Goal: Find specific page/section: Find specific page/section

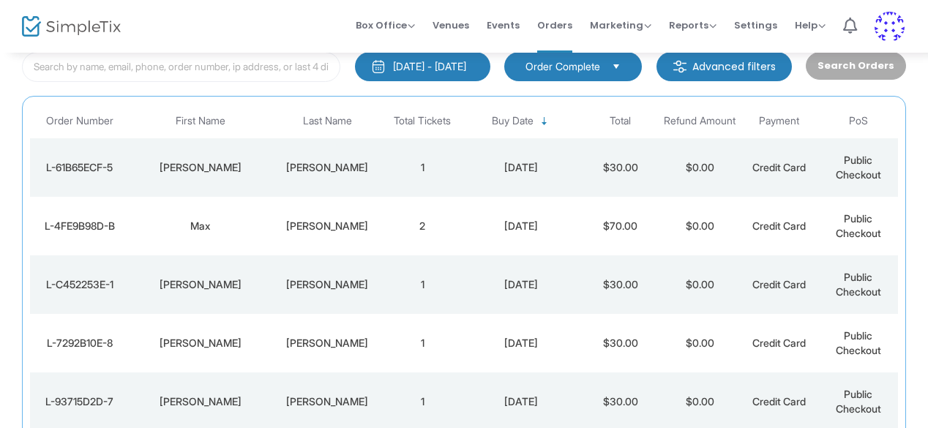
scroll to position [31, 0]
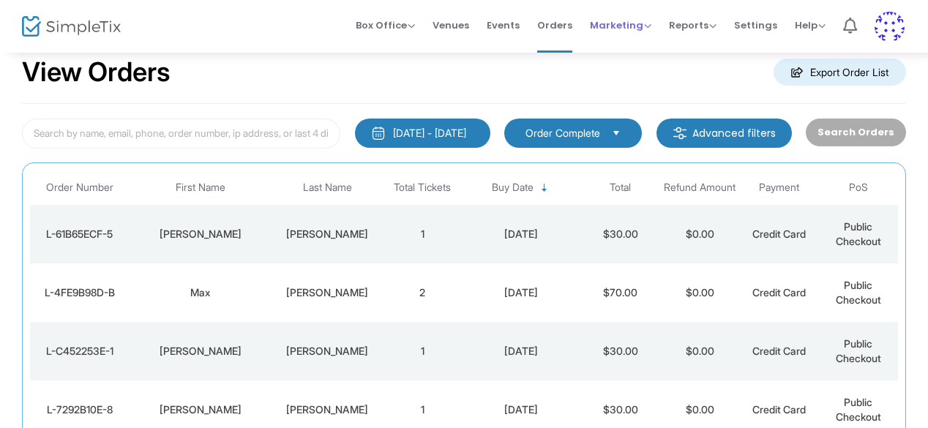
click at [614, 27] on span "Marketing" at bounding box center [620, 25] width 61 height 14
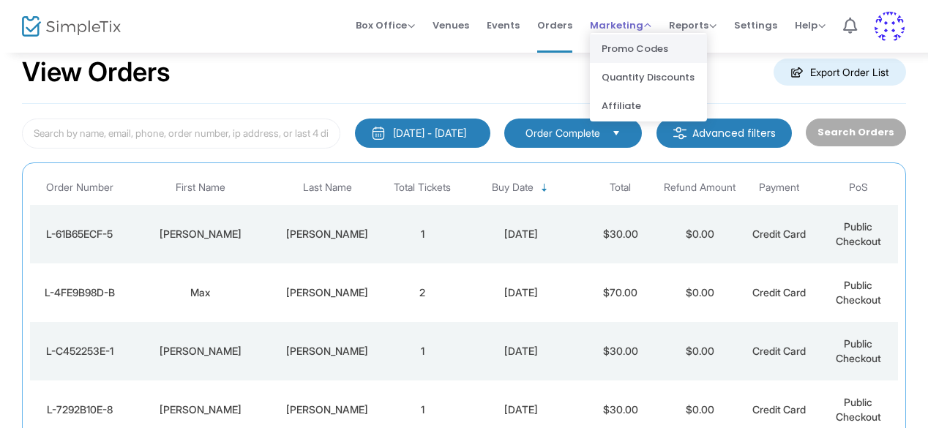
click at [623, 52] on li "Promo Codes" at bounding box center [648, 48] width 117 height 29
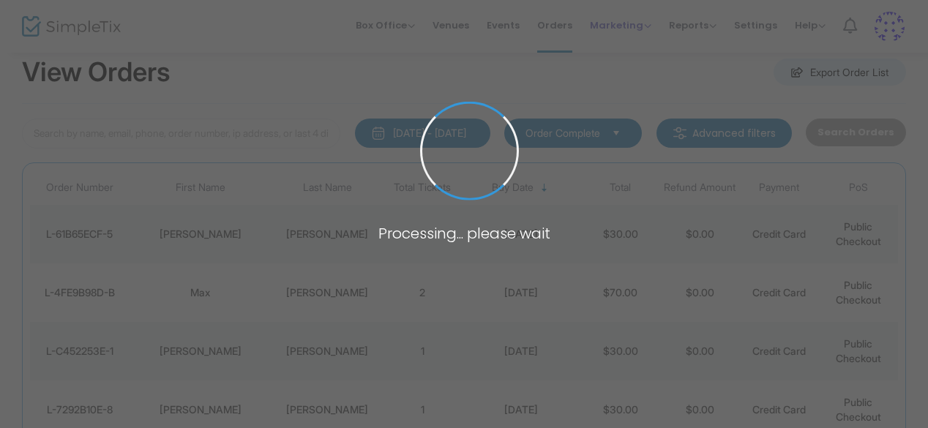
scroll to position [29, 0]
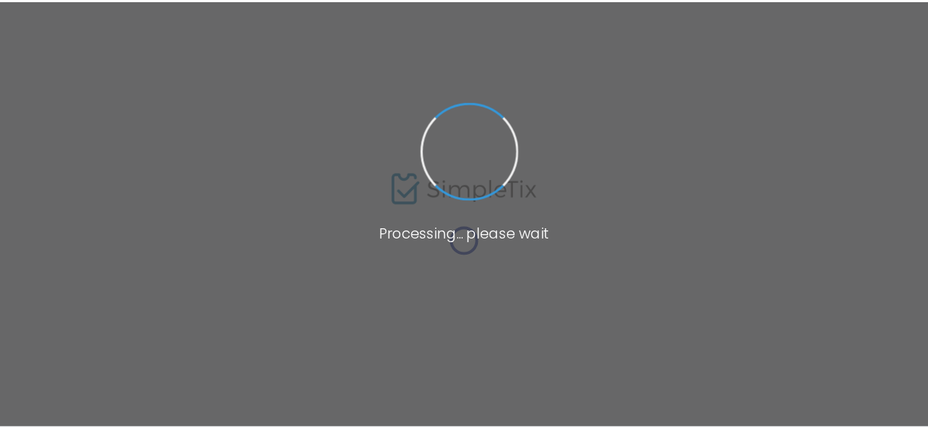
scroll to position [29, 0]
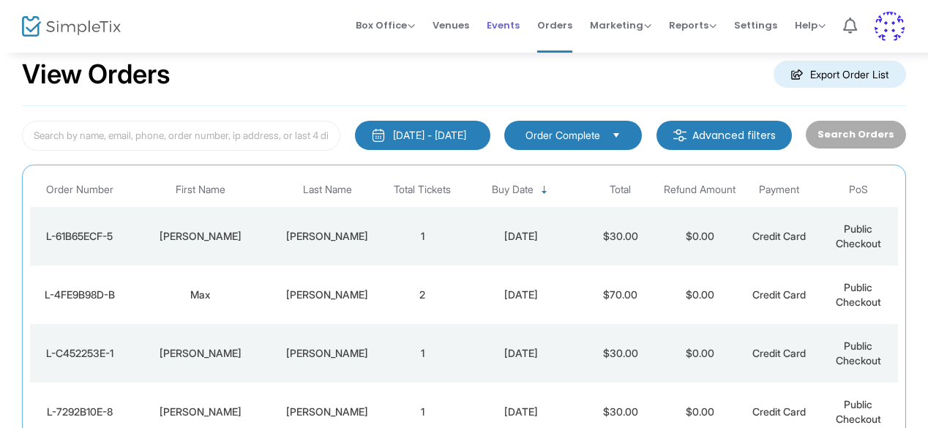
click at [496, 27] on span "Events" at bounding box center [503, 25] width 33 height 37
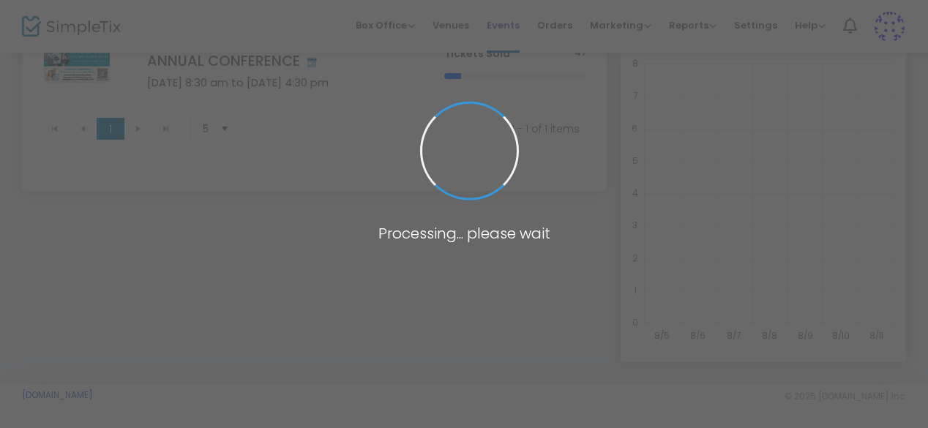
scroll to position [186, 0]
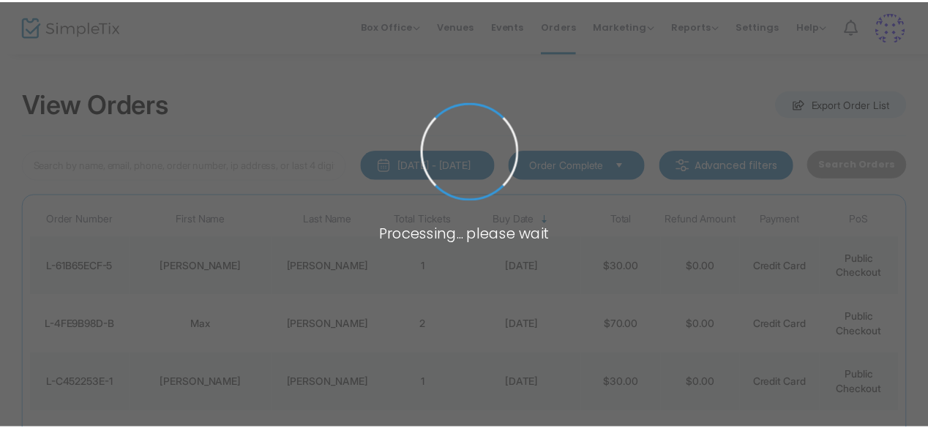
scroll to position [66, 0]
